Goal: Check status: Check status

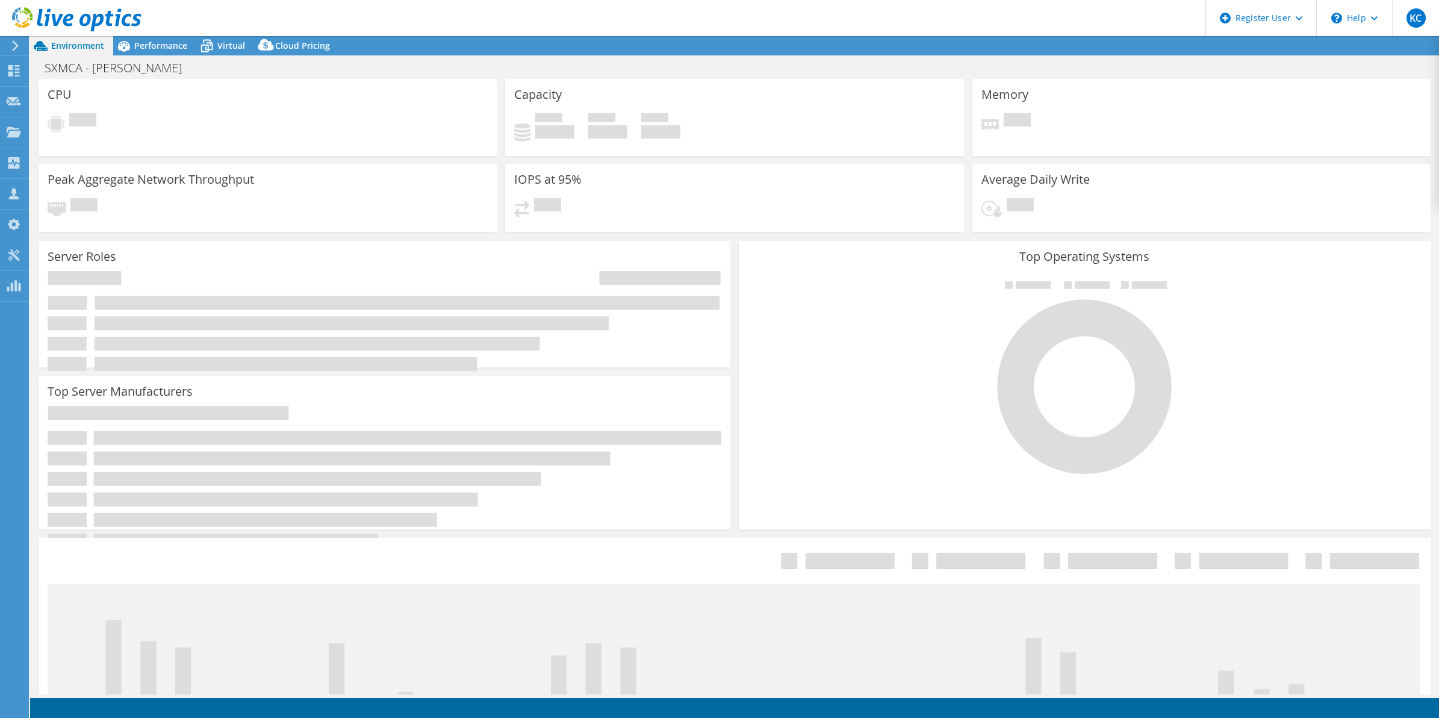
select select "[GEOGRAPHIC_DATA]"
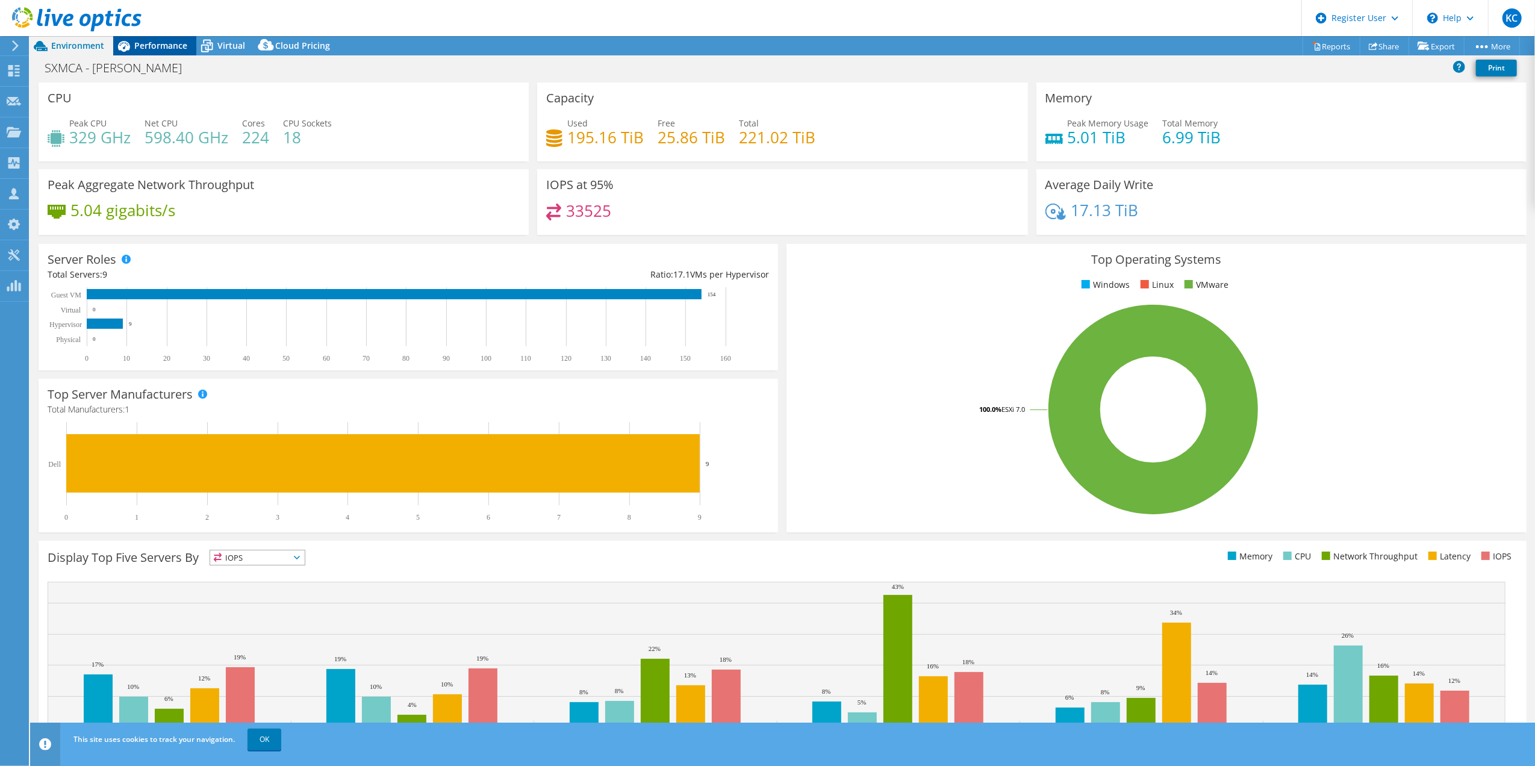
click at [131, 47] on icon at bounding box center [123, 46] width 21 height 21
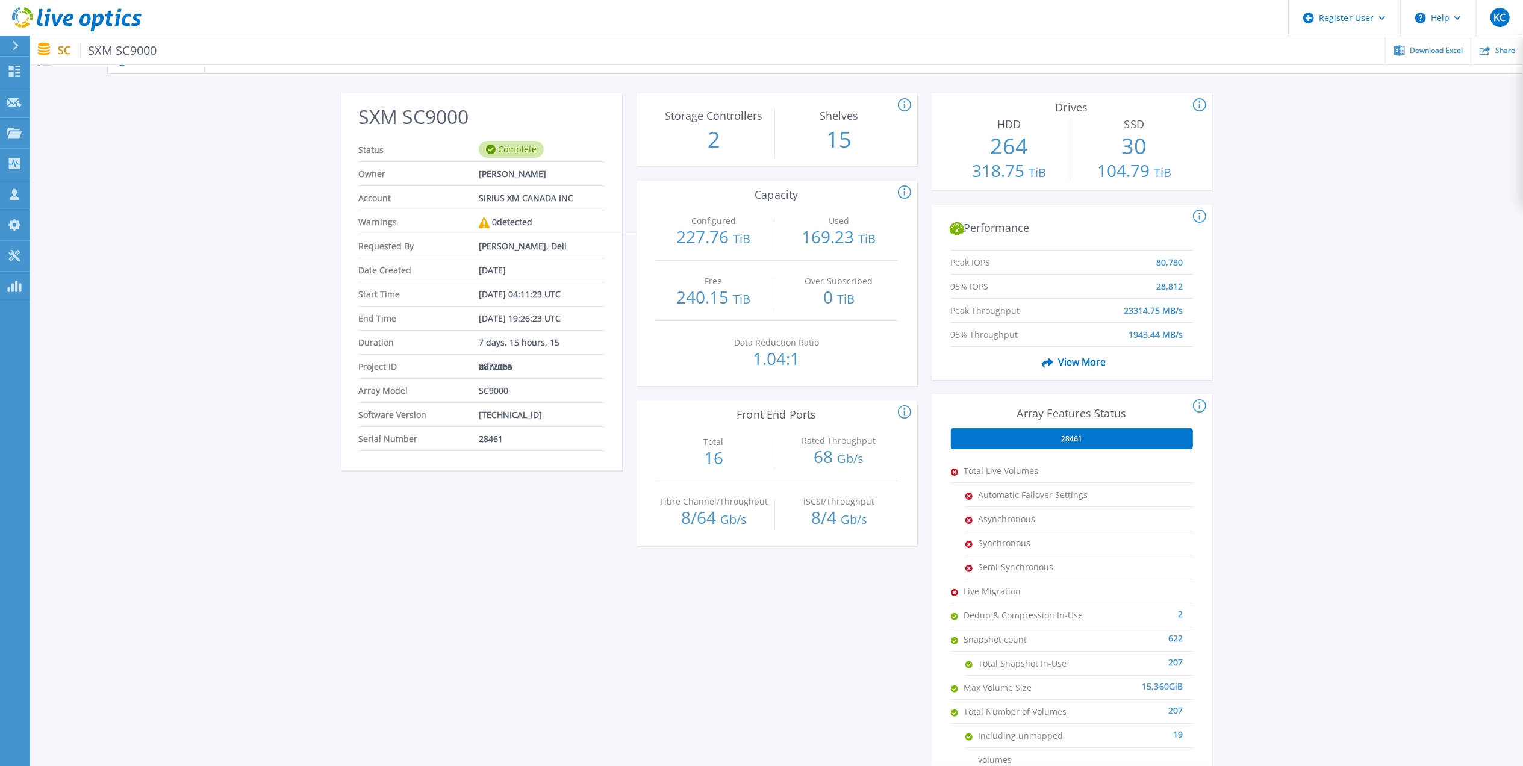
drag, startPoint x: 276, startPoint y: 549, endPoint x: 276, endPoint y: 576, distance: 26.5
